Goal: Information Seeking & Learning: Learn about a topic

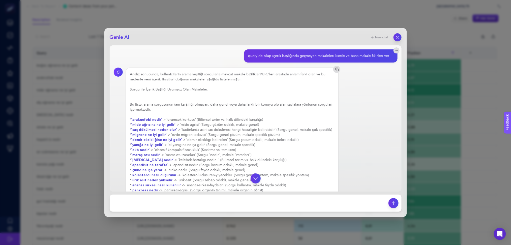
scroll to position [34, 0]
drag, startPoint x: 181, startPoint y: 129, endPoint x: 275, endPoint y: 129, distance: 94.0
copy div "`kadinlarda-asiri-sac-dokulmesi-hangi-hastaligin-belirtisidir"
click at [428, 126] on div "Genie AI New chat query'de olup içerik başlığında geçmeyen makaleleri listele v…" at bounding box center [255, 122] width 511 height 245
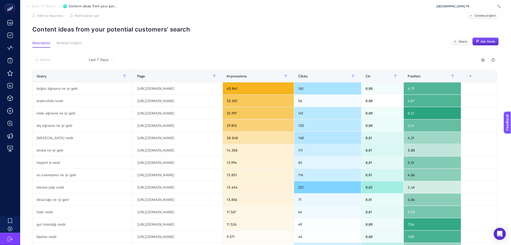
scroll to position [0, 0]
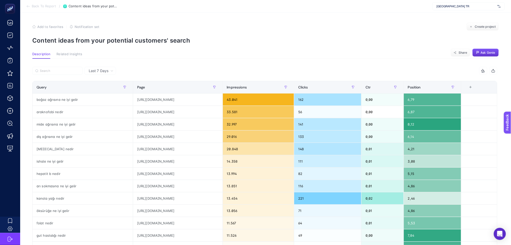
click at [485, 54] on button "Ask Genie" at bounding box center [485, 53] width 26 height 8
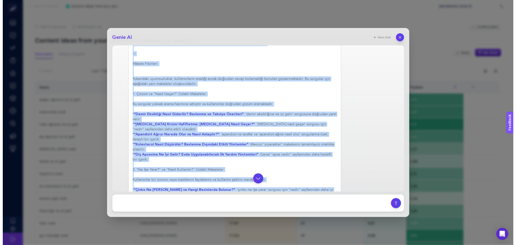
scroll to position [301, 0]
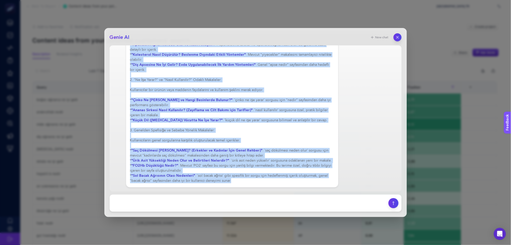
drag, startPoint x: 133, startPoint y: 119, endPoint x: 240, endPoint y: 181, distance: 123.8
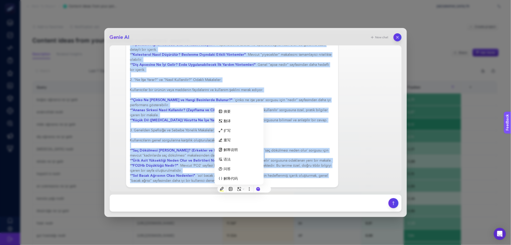
copy div "loremipsum dolor` -> `sitamet-consect` (Adipisci elits do. eius temporinc utlab…"
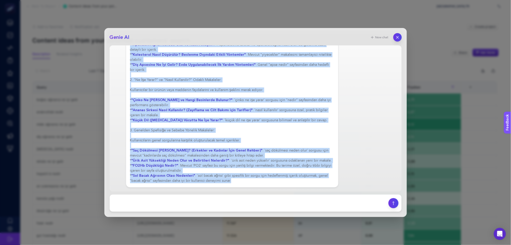
click at [400, 37] on button "button" at bounding box center [397, 37] width 9 height 9
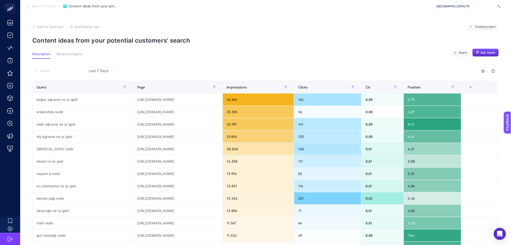
click at [27, 8] on icon at bounding box center [28, 6] width 4 height 4
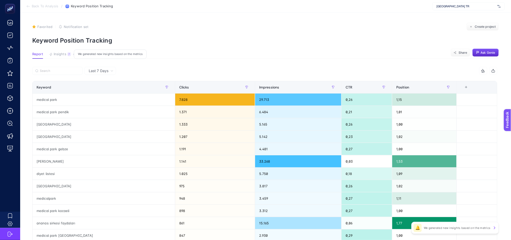
click at [67, 54] on div "7" at bounding box center [69, 54] width 4 height 4
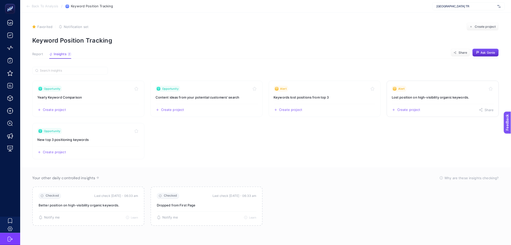
click at [464, 107] on div "Create project Share" at bounding box center [442, 108] width 102 height 8
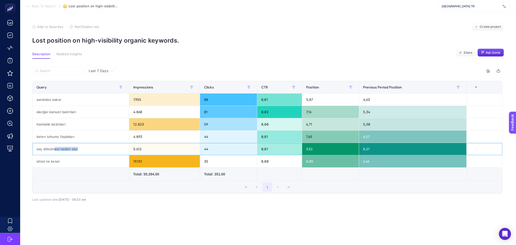
drag, startPoint x: 54, startPoint y: 150, endPoint x: 97, endPoint y: 149, distance: 43.3
click at [97, 149] on div "saç dökülmesi neden olur" at bounding box center [80, 149] width 96 height 12
click at [53, 149] on div "saç dökülmesi neden olur" at bounding box center [80, 149] width 96 height 12
drag, startPoint x: 38, startPoint y: 149, endPoint x: 80, endPoint y: 147, distance: 41.6
click at [80, 147] on div "saç dökülmesi neden olur" at bounding box center [80, 149] width 96 height 12
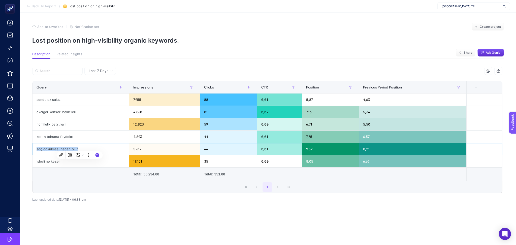
copy div "saç dökülmesi neden olur"
